Goal: Task Accomplishment & Management: Complete application form

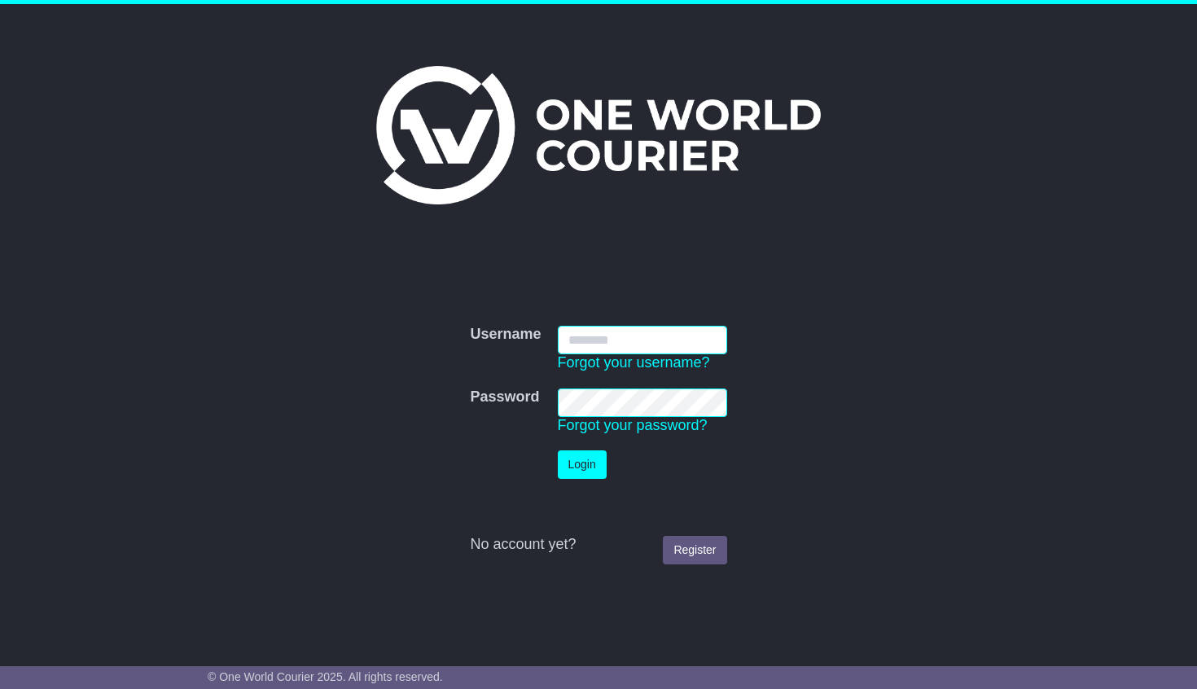
type input "**********"
click at [575, 471] on button "Login" at bounding box center [582, 464] width 49 height 28
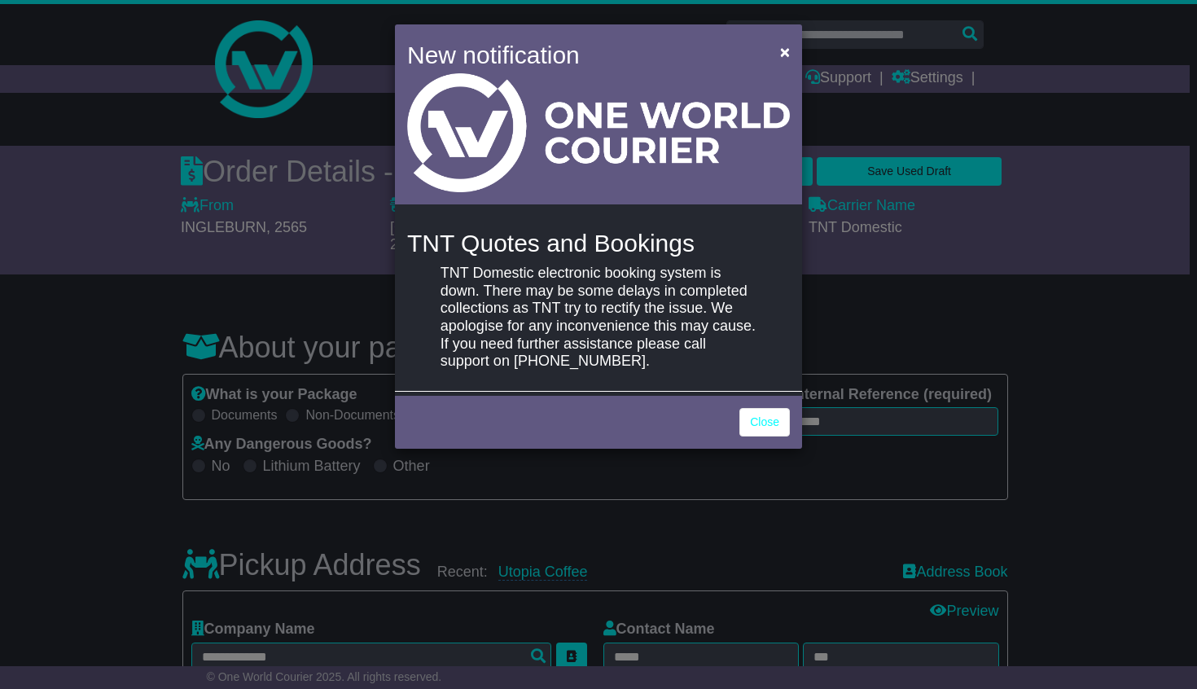
select select "*****"
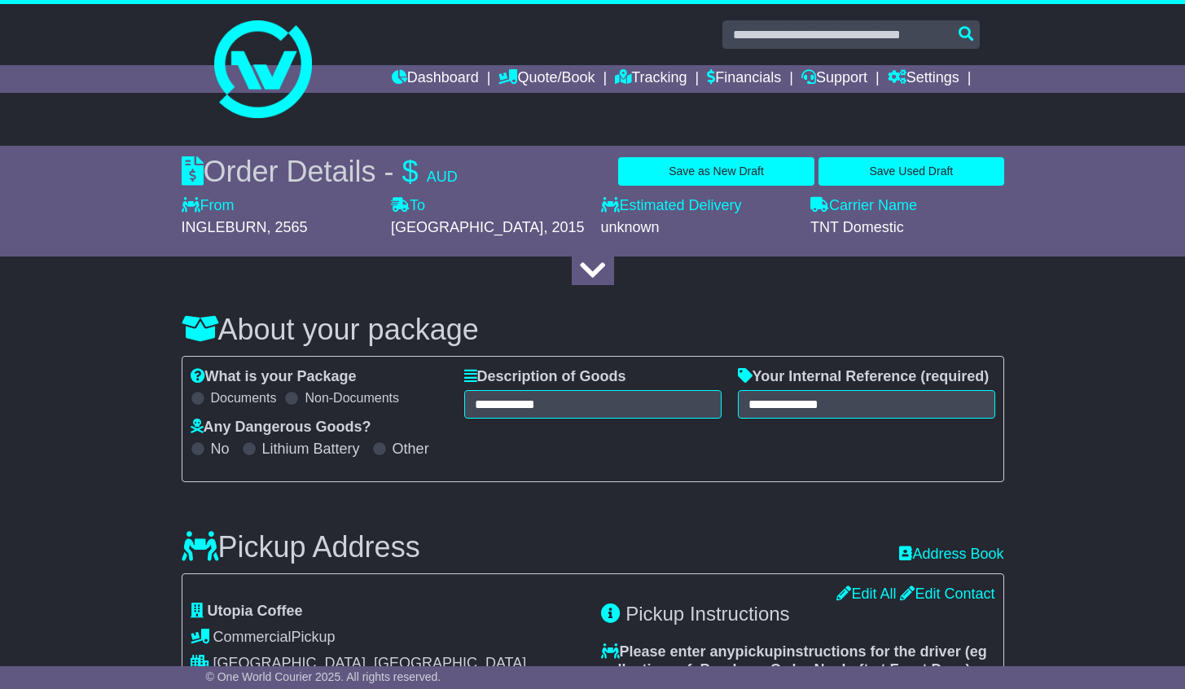
select select "*****"
